Goal: Find contact information: Find contact information

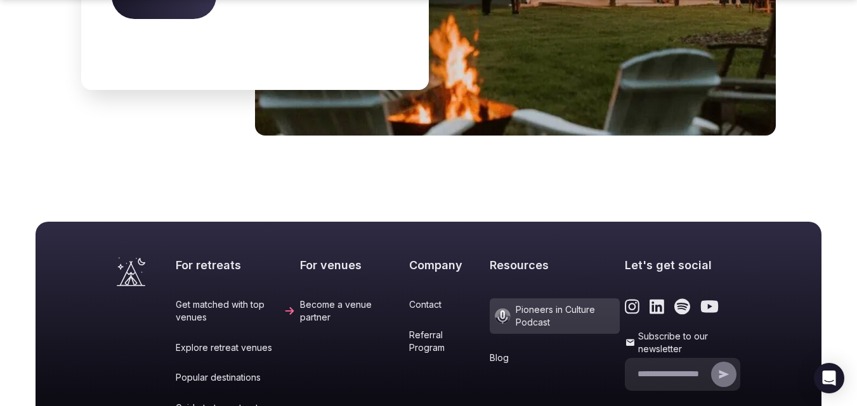
scroll to position [5414, 0]
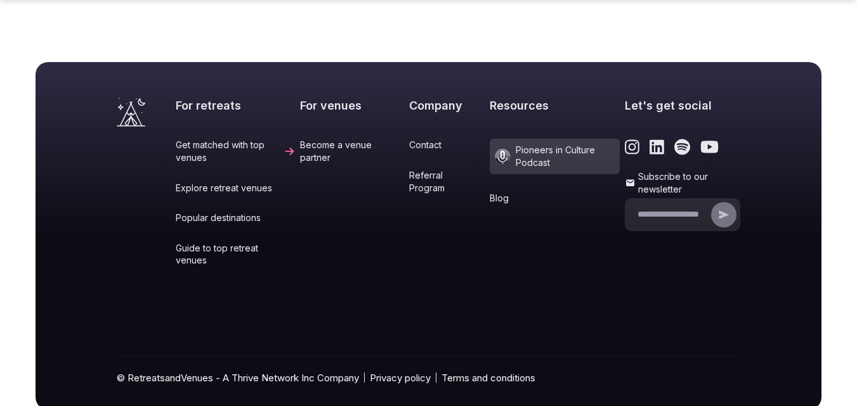
click at [409, 139] on link "Contact" at bounding box center [446, 145] width 75 height 13
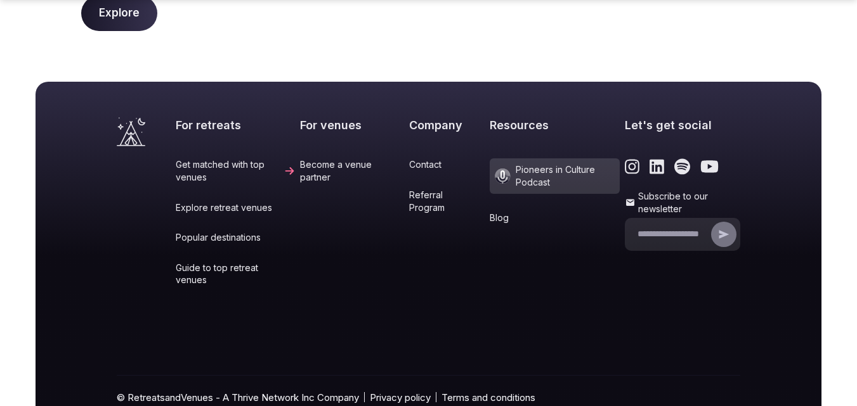
scroll to position [503, 0]
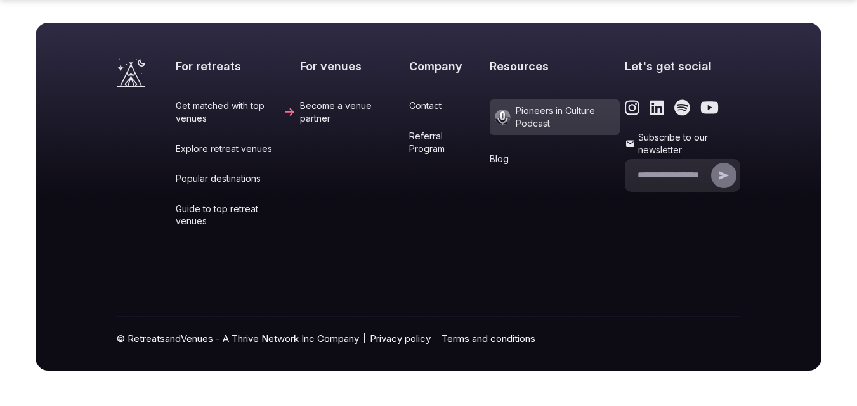
click at [649, 111] on icon "Link to the retreats and venues LinkedIn page" at bounding box center [656, 108] width 15 height 16
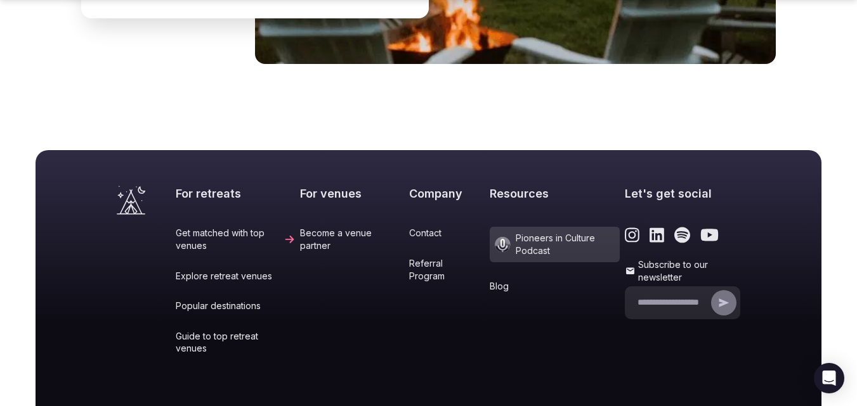
scroll to position [5414, 0]
